Goal: Find contact information: Find contact information

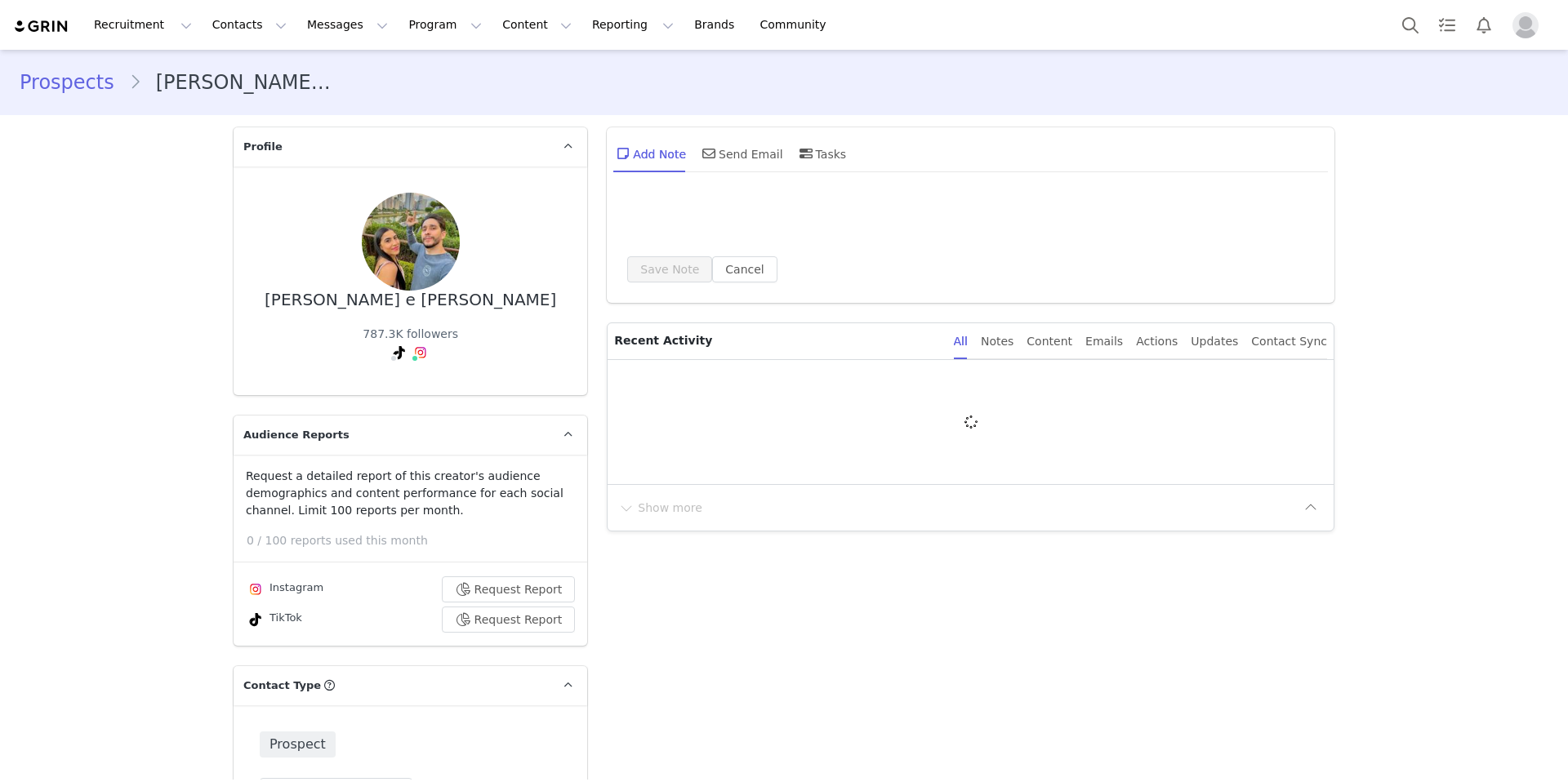
type input "+1 ([GEOGRAPHIC_DATA])"
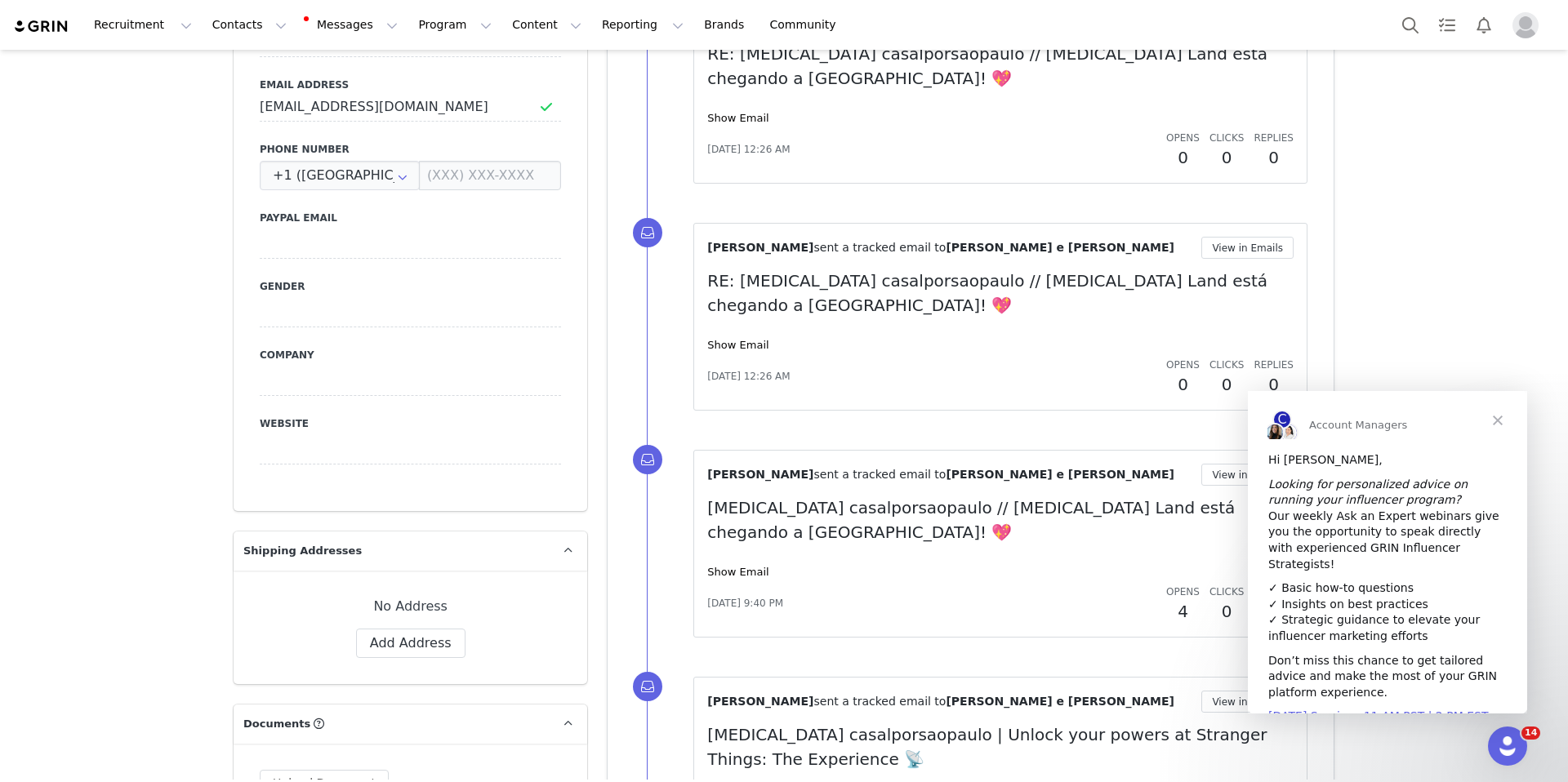
scroll to position [755, 0]
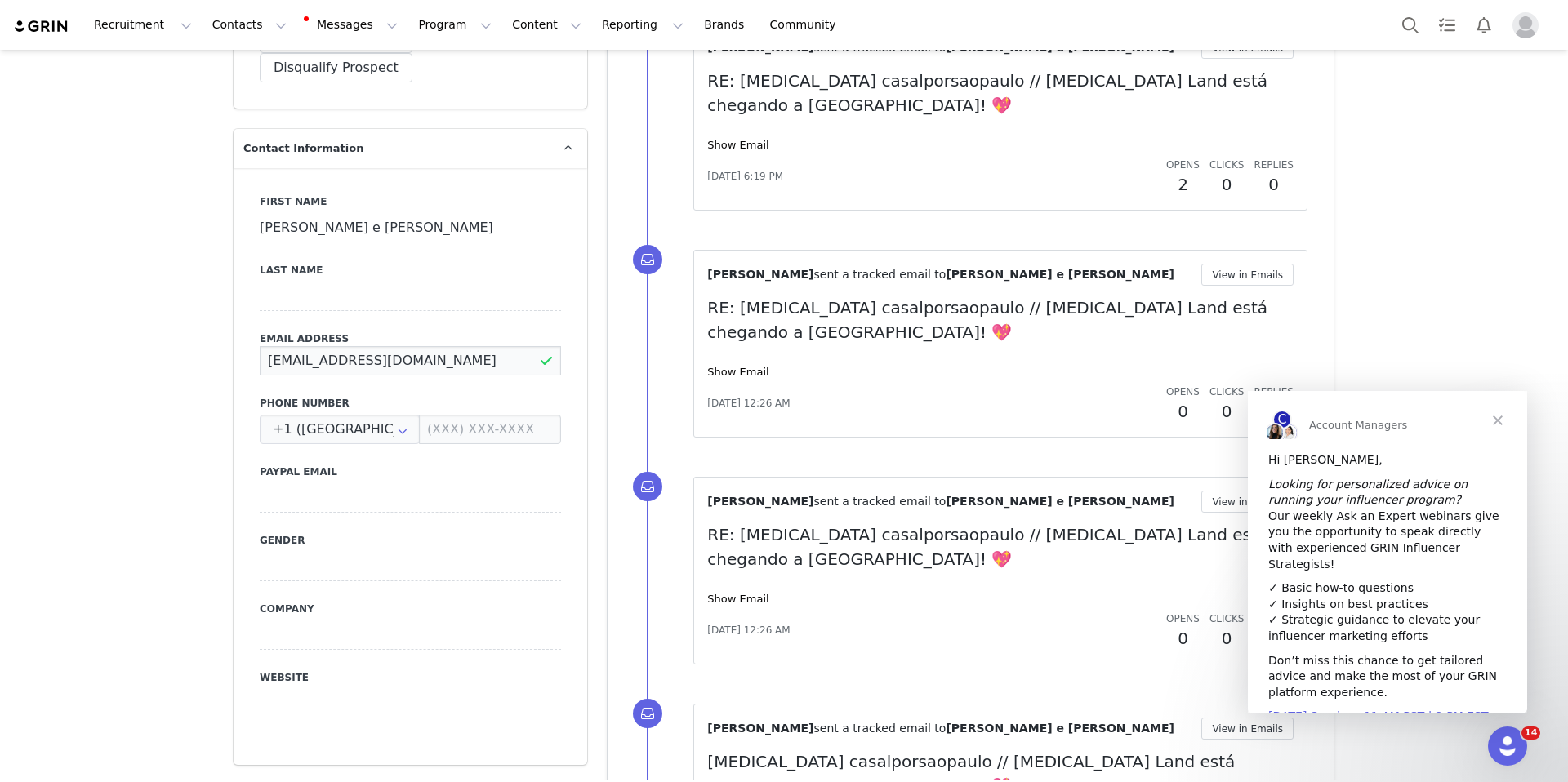
click at [361, 347] on input "casalporsaopaulo@gmail.com" at bounding box center [410, 361] width 302 height 29
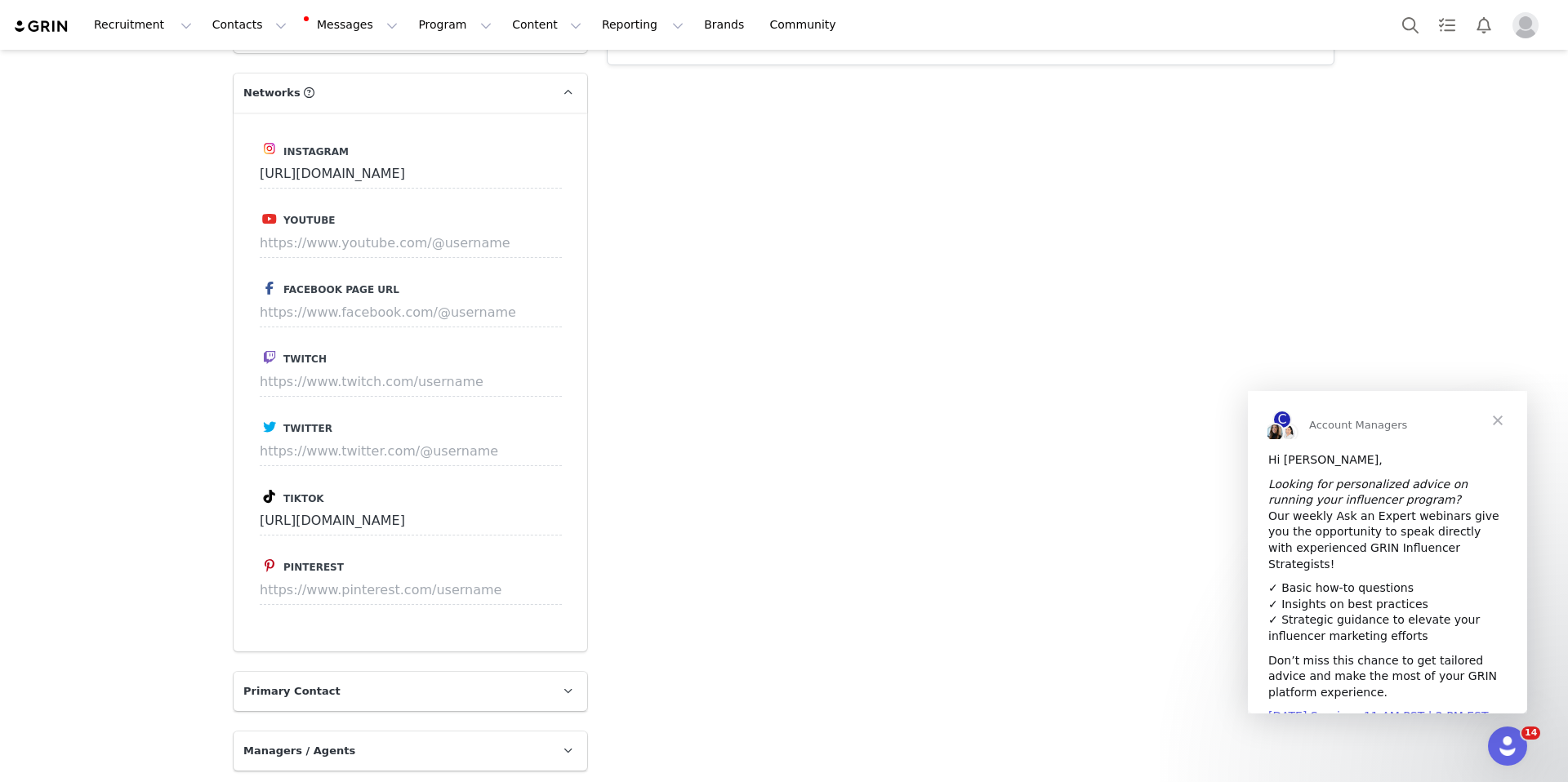
scroll to position [2426, 0]
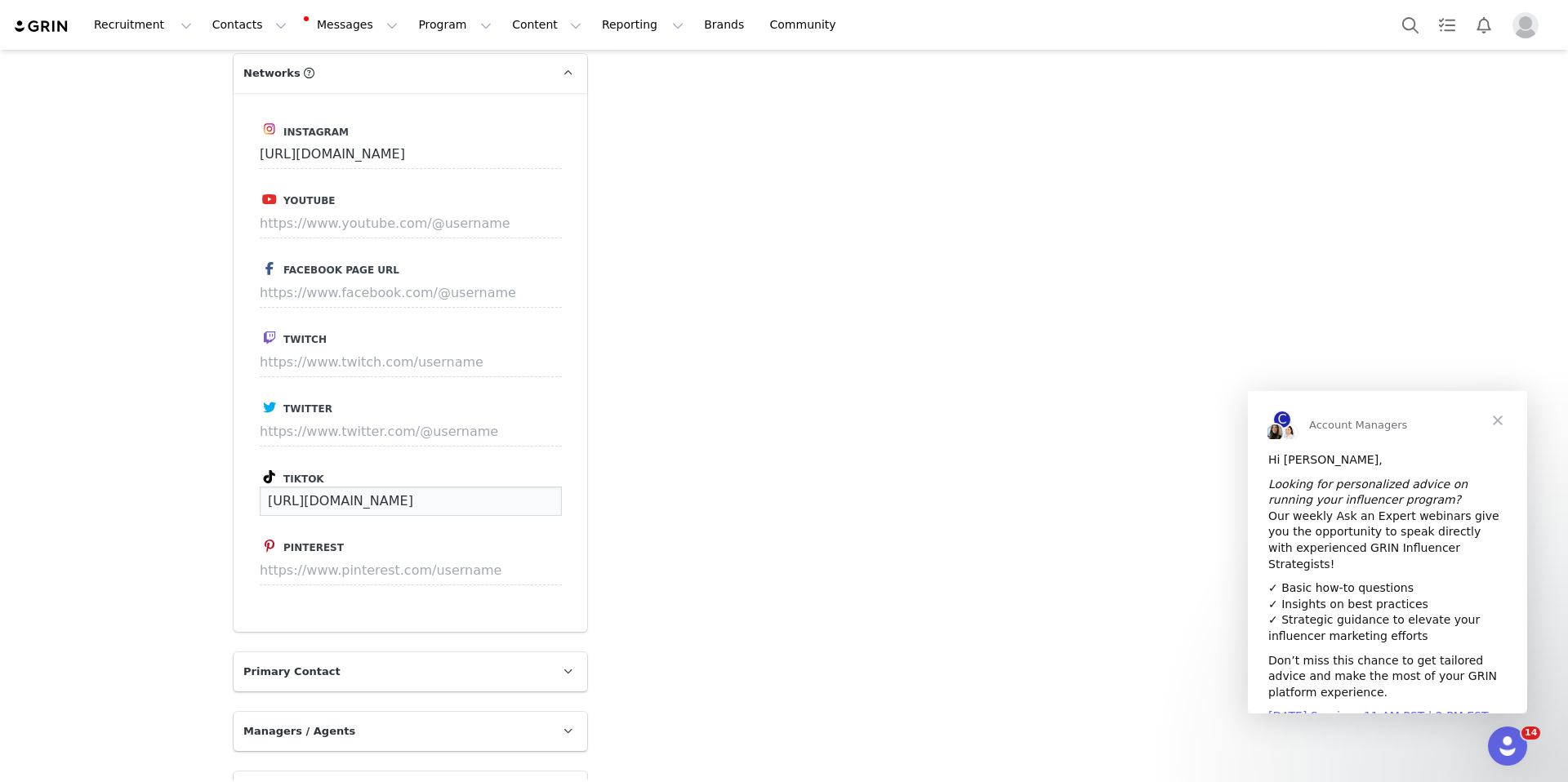
click at [440, 486] on input "https://www.tiktok.com/@casalporsaopaulo" at bounding box center [410, 500] width 303 height 29
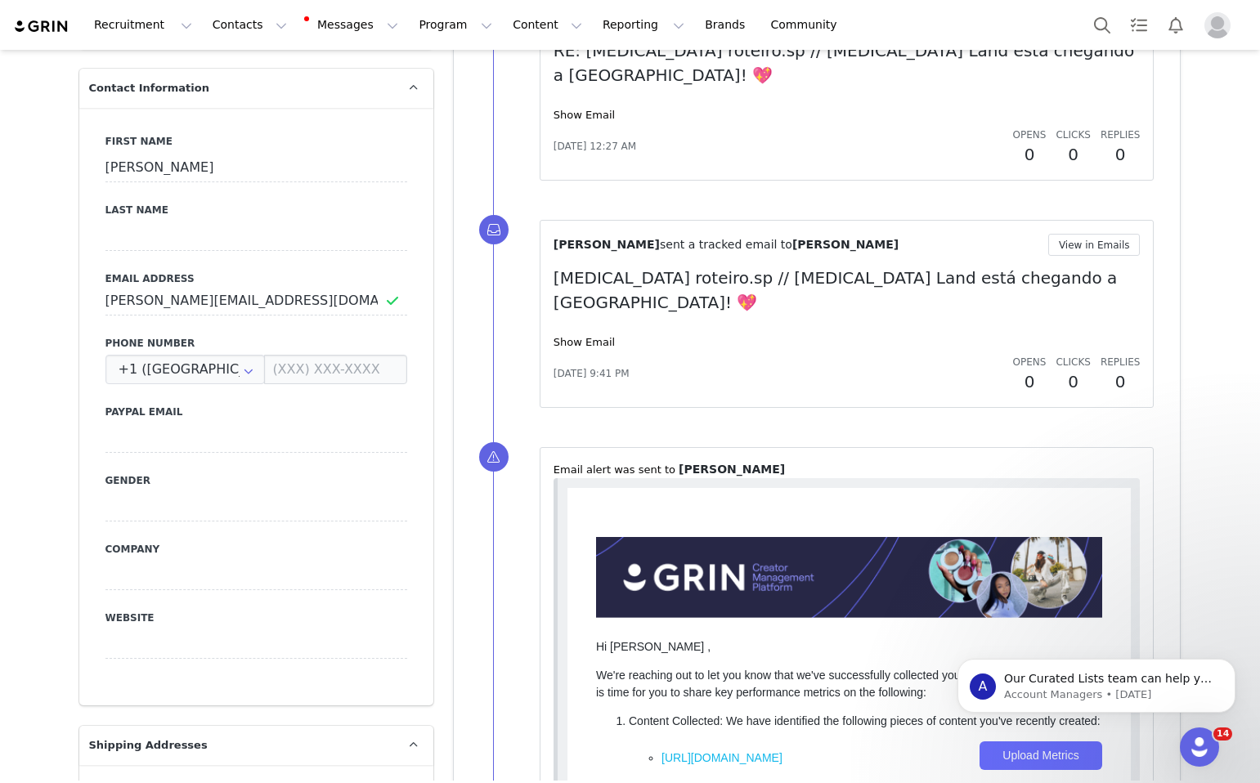
scroll to position [785, 0]
click at [173, 287] on input "[PERSON_NAME][EMAIL_ADDRESS][DOMAIN_NAME]" at bounding box center [256, 301] width 302 height 29
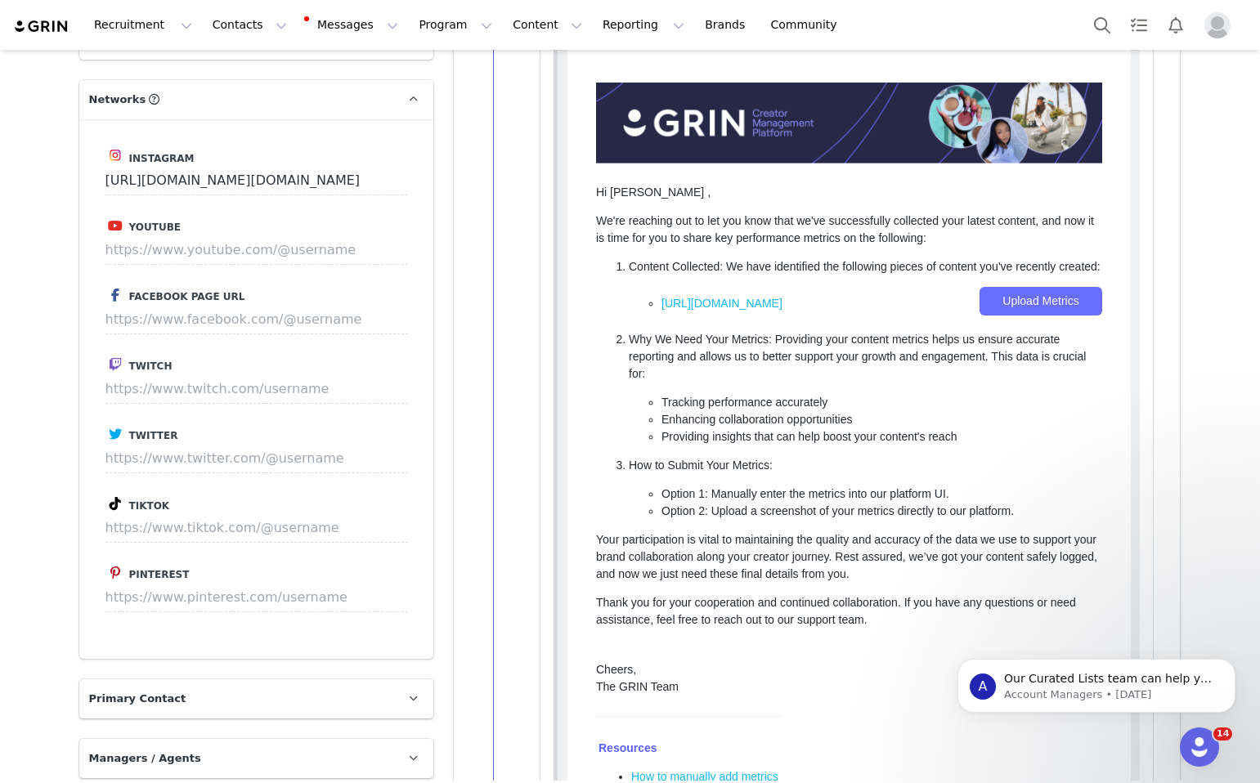
scroll to position [2415, 0]
